Goal: Check status: Check status

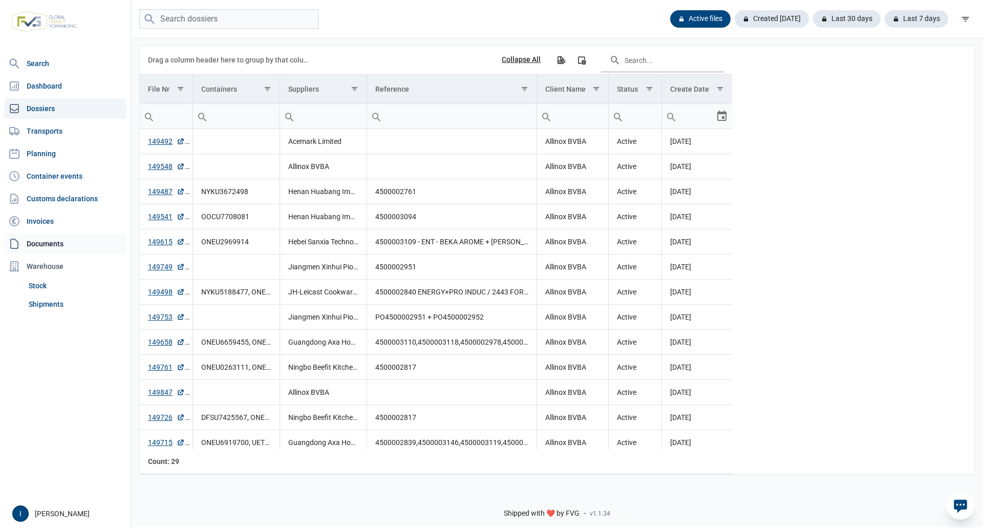
click at [53, 243] on link "Documents" at bounding box center [65, 243] width 122 height 20
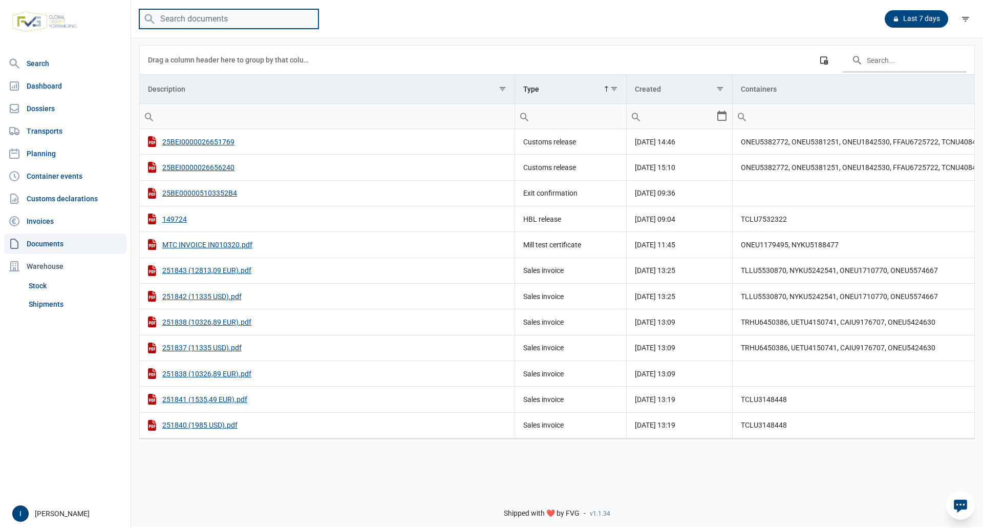
click at [186, 16] on input "search" at bounding box center [228, 19] width 179 height 20
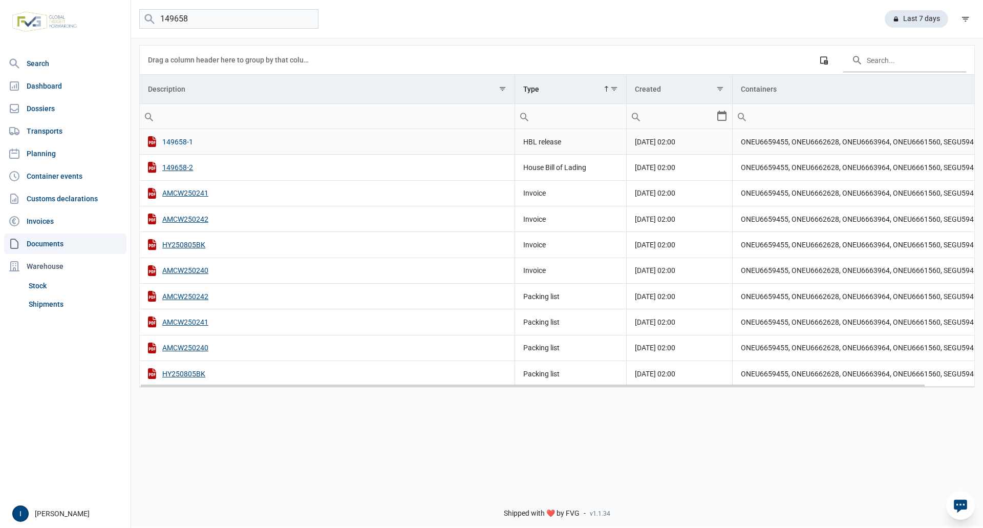
click at [173, 142] on div "149658-1" at bounding box center [327, 141] width 358 height 11
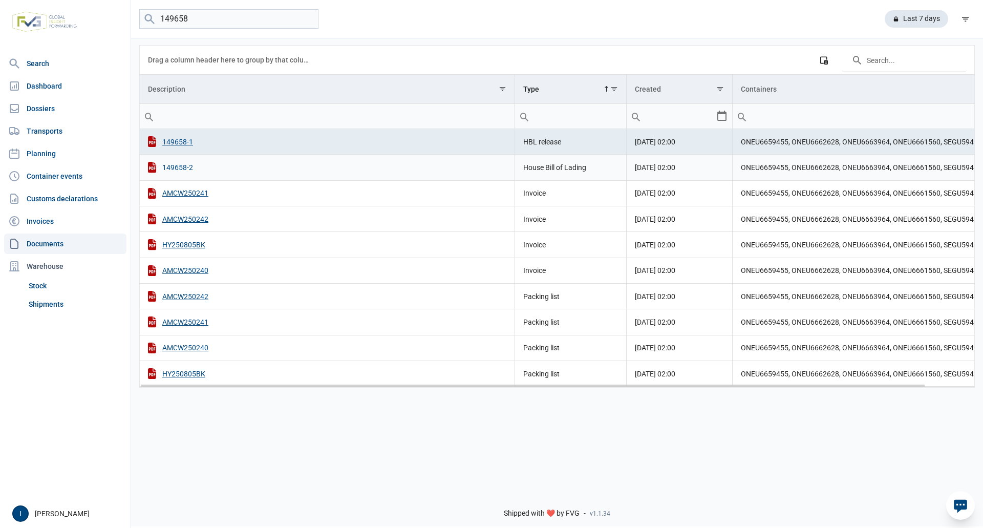
click at [182, 166] on div "149658-2" at bounding box center [327, 167] width 358 height 11
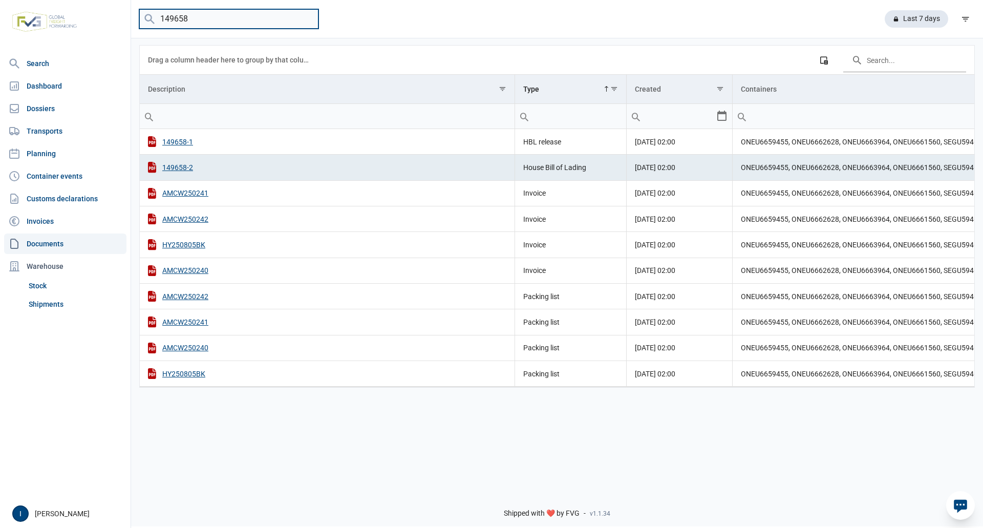
drag, startPoint x: 190, startPoint y: 16, endPoint x: 153, endPoint y: 18, distance: 37.4
click at [153, 18] on menu "149658" at bounding box center [228, 19] width 179 height 20
type input "149761"
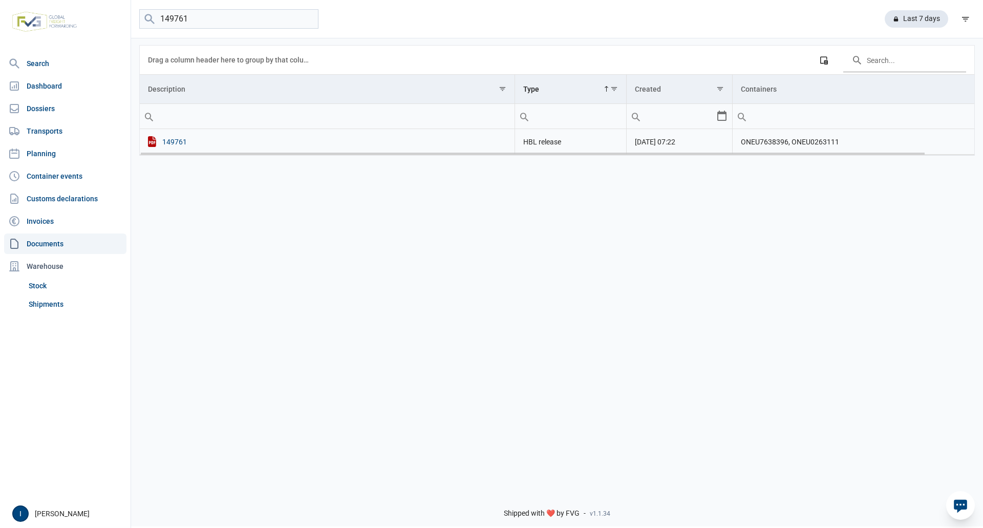
click at [178, 143] on div "149761" at bounding box center [327, 141] width 358 height 11
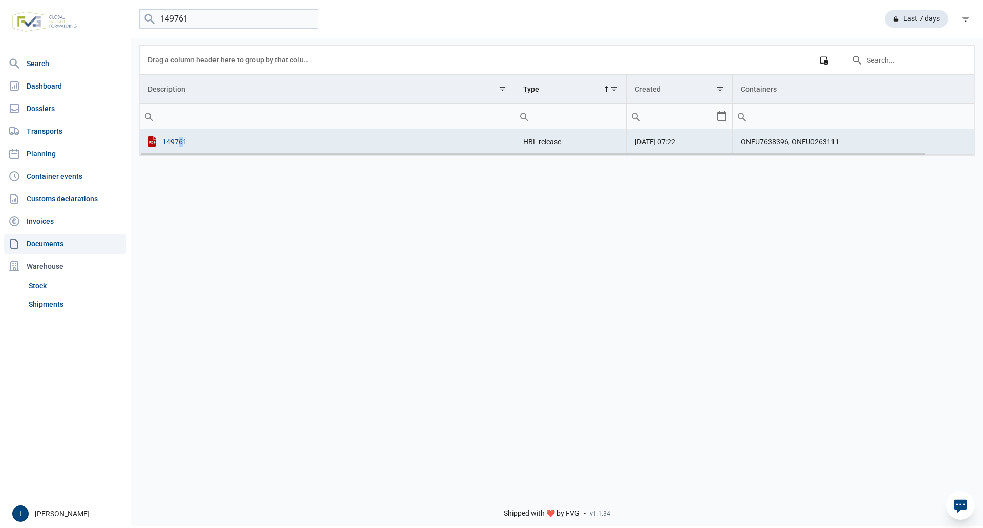
click at [176, 143] on div "149761" at bounding box center [327, 141] width 358 height 11
